Goal: Information Seeking & Learning: Understand process/instructions

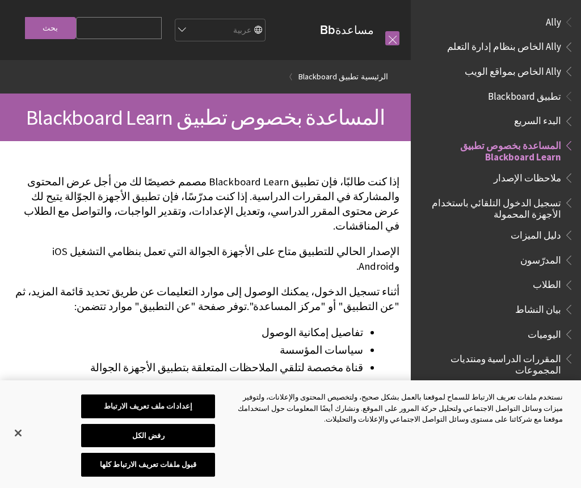
scroll to position [117, 0]
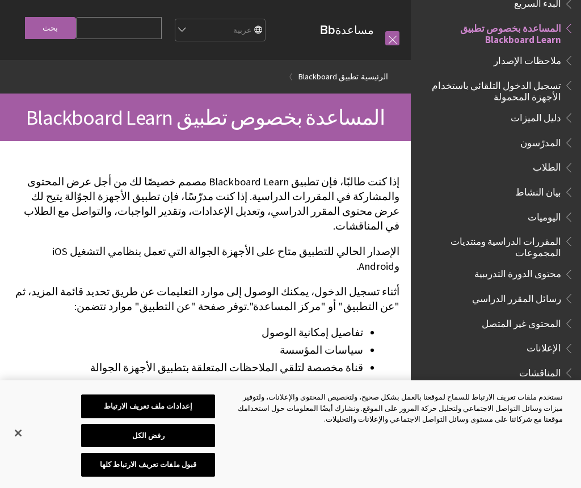
click at [555, 1] on span "البدء السريع" at bounding box center [537, 1] width 47 height 15
